Goal: Task Accomplishment & Management: Manage account settings

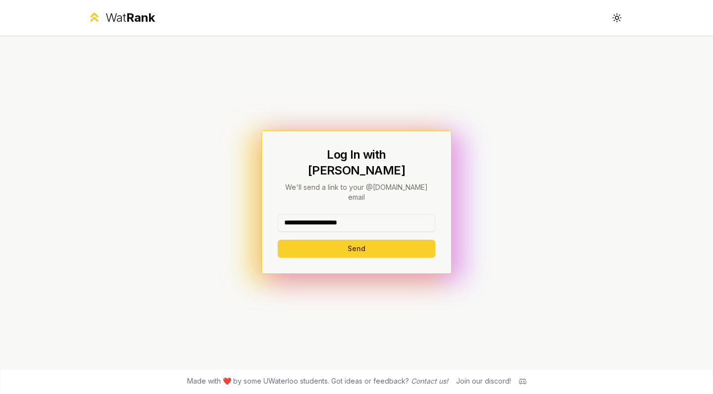
click at [318, 242] on button "Send" at bounding box center [356, 249] width 157 height 18
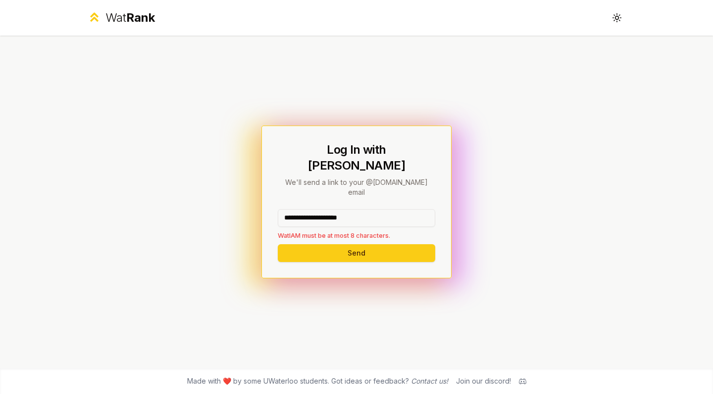
click at [355, 210] on input "**********" at bounding box center [356, 218] width 157 height 18
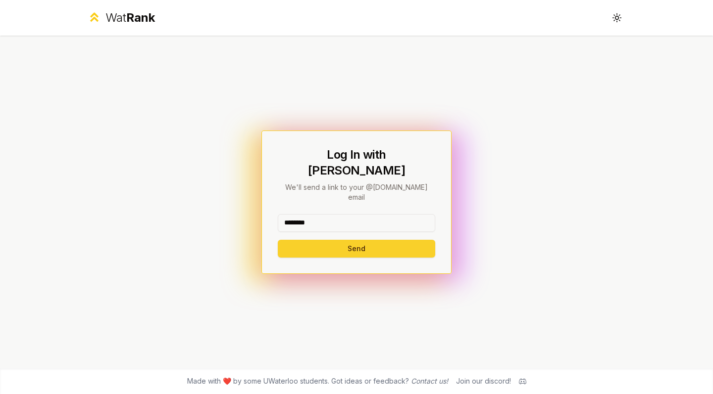
type input "********"
click at [370, 240] on button "Send" at bounding box center [356, 249] width 157 height 18
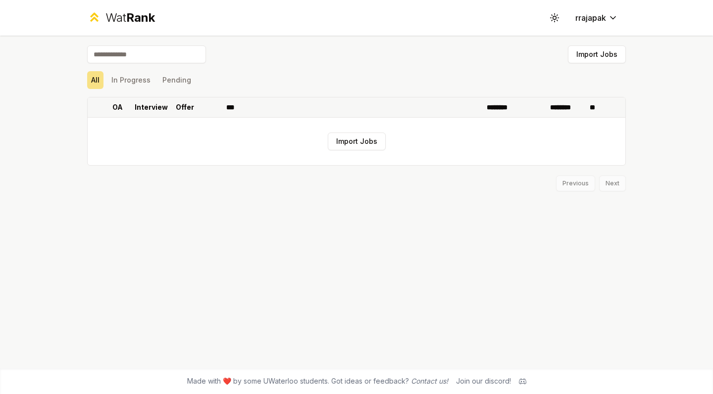
click at [145, 107] on p "Interview" at bounding box center [151, 107] width 33 height 10
click at [118, 111] on p "OA" at bounding box center [117, 107] width 10 height 10
click at [189, 110] on p "Offer" at bounding box center [185, 107] width 18 height 10
click at [138, 52] on input at bounding box center [146, 55] width 119 height 18
type input "*****"
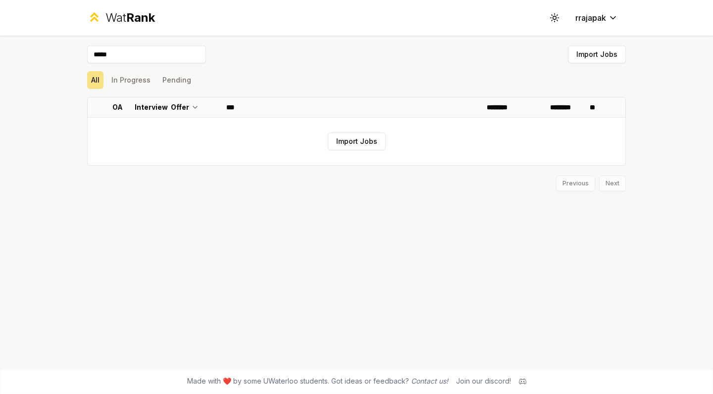
click at [142, 19] on span "Rank" at bounding box center [140, 17] width 29 height 14
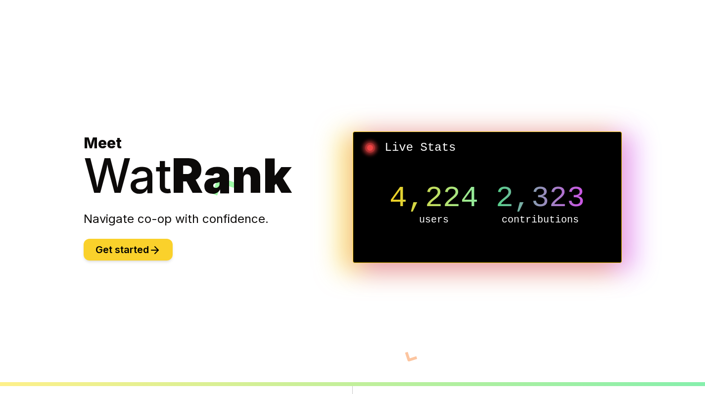
click at [129, 242] on button "Get started" at bounding box center [128, 250] width 89 height 22
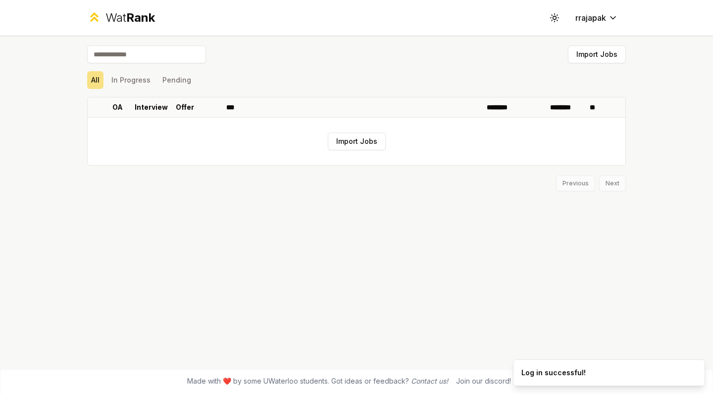
click at [580, 37] on div "Import Jobs All In Progress Pending OA Interview Offer *** ******** ******** **…" at bounding box center [356, 202] width 570 height 333
click at [601, 17] on html "Wat Rank Toggle theme rrajapak Import Jobs All In Progress Pending OA Interview…" at bounding box center [356, 197] width 713 height 394
click at [553, 13] on icon at bounding box center [553, 17] width 9 height 9
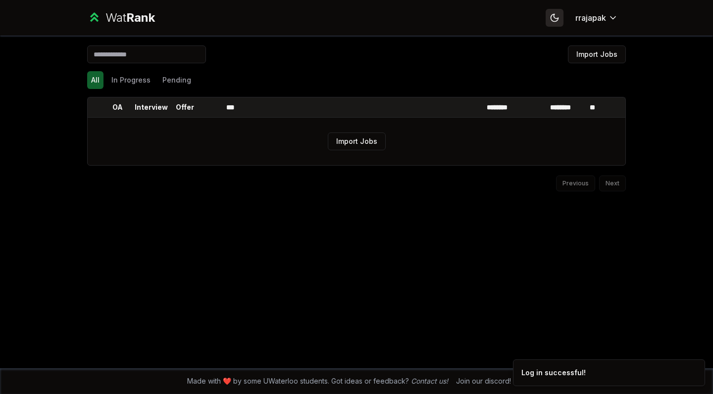
click at [553, 13] on icon at bounding box center [553, 17] width 9 height 9
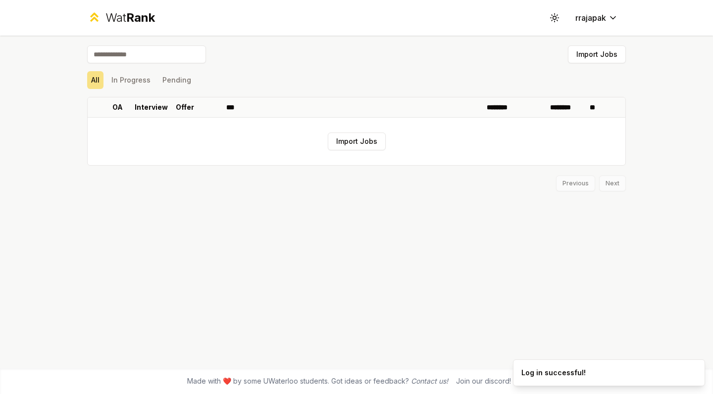
click at [539, 3] on div "Wat Rank Toggle theme rrajapak" at bounding box center [356, 18] width 570 height 36
click at [547, 13] on button "Toggle theme" at bounding box center [554, 18] width 18 height 18
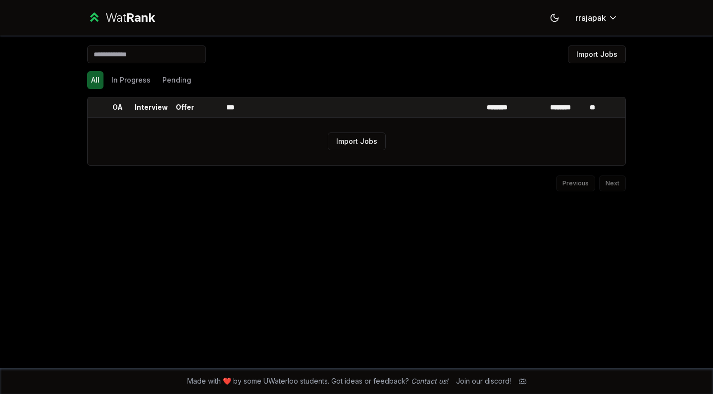
click at [579, 43] on div "Import Jobs All In Progress Pending OA Interview Offer *** ******** ******** **…" at bounding box center [356, 202] width 570 height 333
click at [580, 52] on button "Import Jobs" at bounding box center [597, 55] width 58 height 18
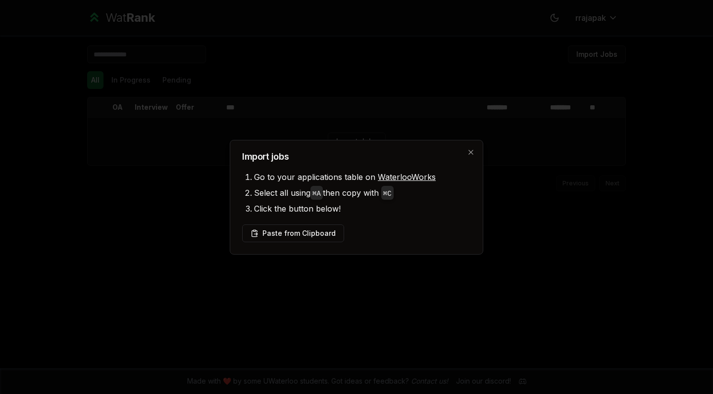
click at [466, 149] on div "Import jobs Go to your applications table on WaterlooWorks Select all using ⌘ A…" at bounding box center [356, 197] width 253 height 115
click at [469, 150] on icon "button" at bounding box center [470, 152] width 4 height 4
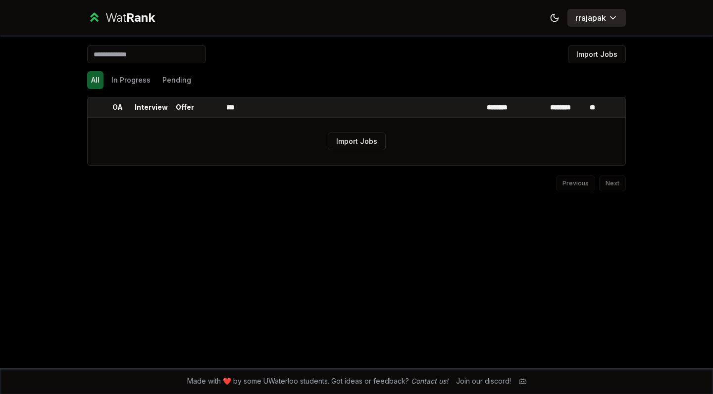
click at [611, 10] on button "rrajapak" at bounding box center [596, 18] width 58 height 18
click at [606, 30] on div "Wat Rank Toggle theme rrajapak" at bounding box center [356, 18] width 570 height 36
click at [606, 27] on div "Wat Rank Toggle theme rrajapak" at bounding box center [356, 18] width 570 height 36
click at [604, 17] on html "Wat Rank Toggle theme rrajapak Import Jobs All In Progress Pending OA Interview…" at bounding box center [356, 197] width 713 height 394
click at [593, 38] on span "Log out" at bounding box center [595, 36] width 25 height 10
